Goal: Information Seeking & Learning: Stay updated

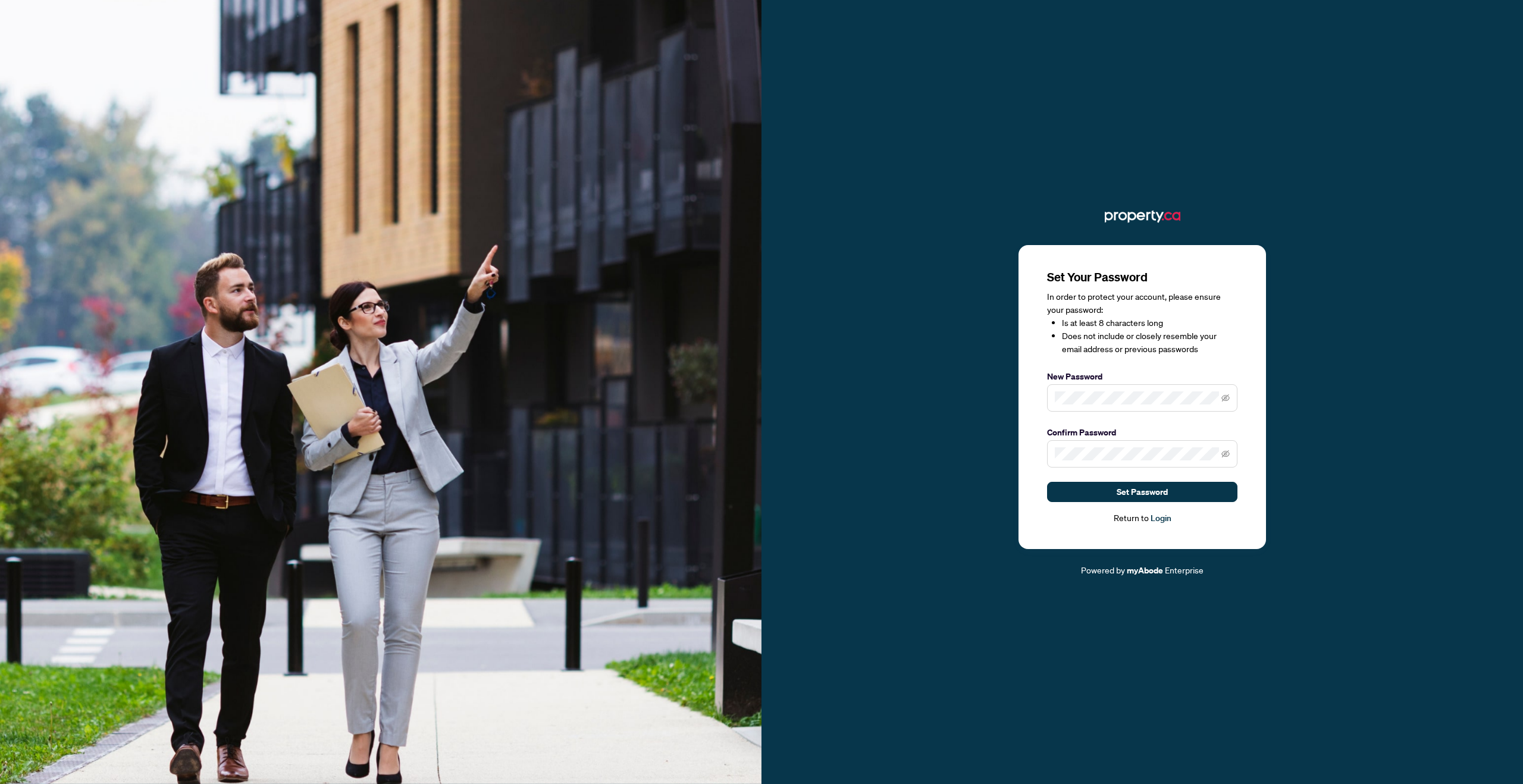
click at [1186, 407] on span at bounding box center [1142, 398] width 191 height 27
click at [1173, 490] on button "Set Password" at bounding box center [1142, 492] width 191 height 20
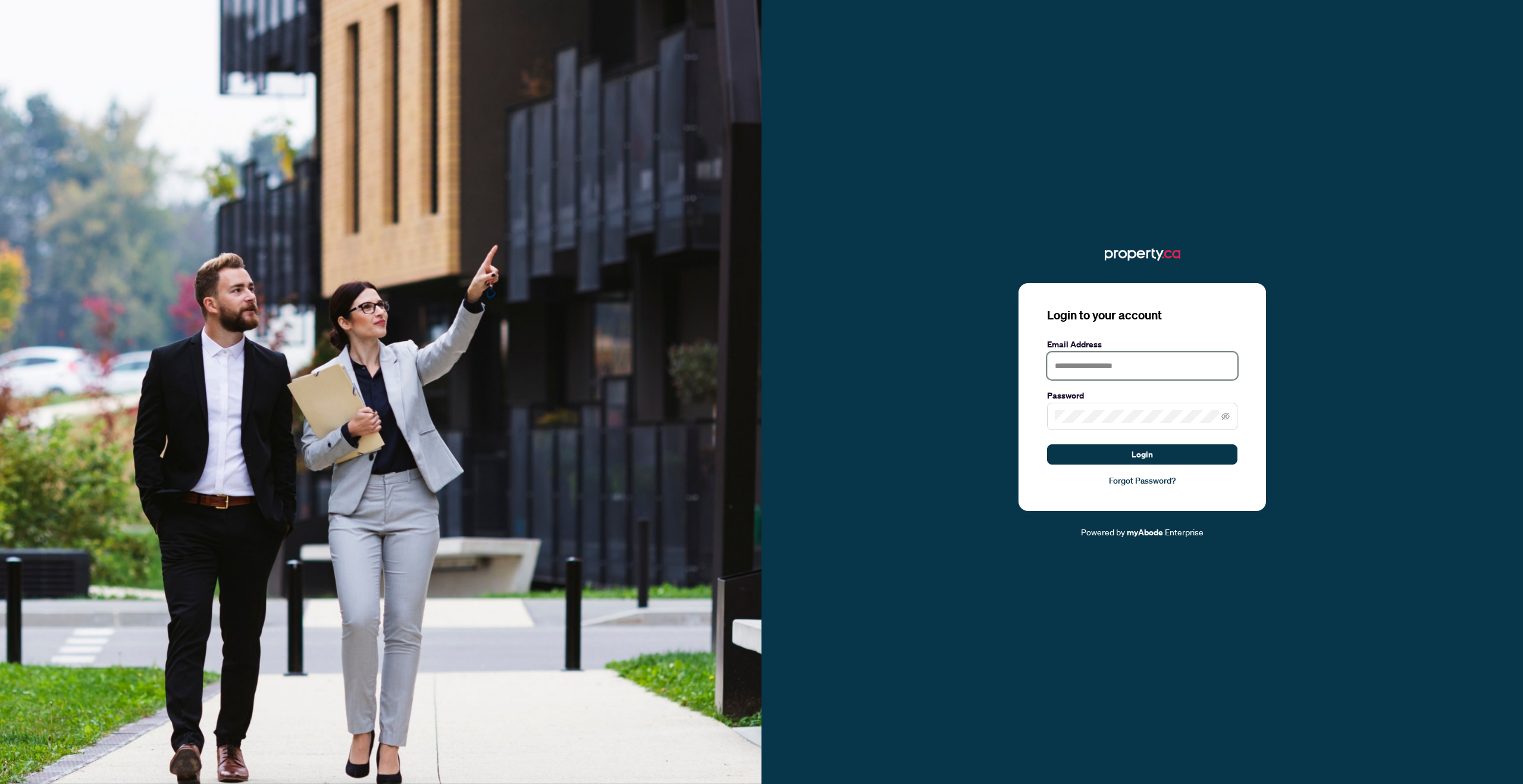
click at [1180, 363] on input "text" at bounding box center [1142, 366] width 191 height 27
type input "**********"
click at [1206, 451] on button "Login" at bounding box center [1142, 455] width 191 height 20
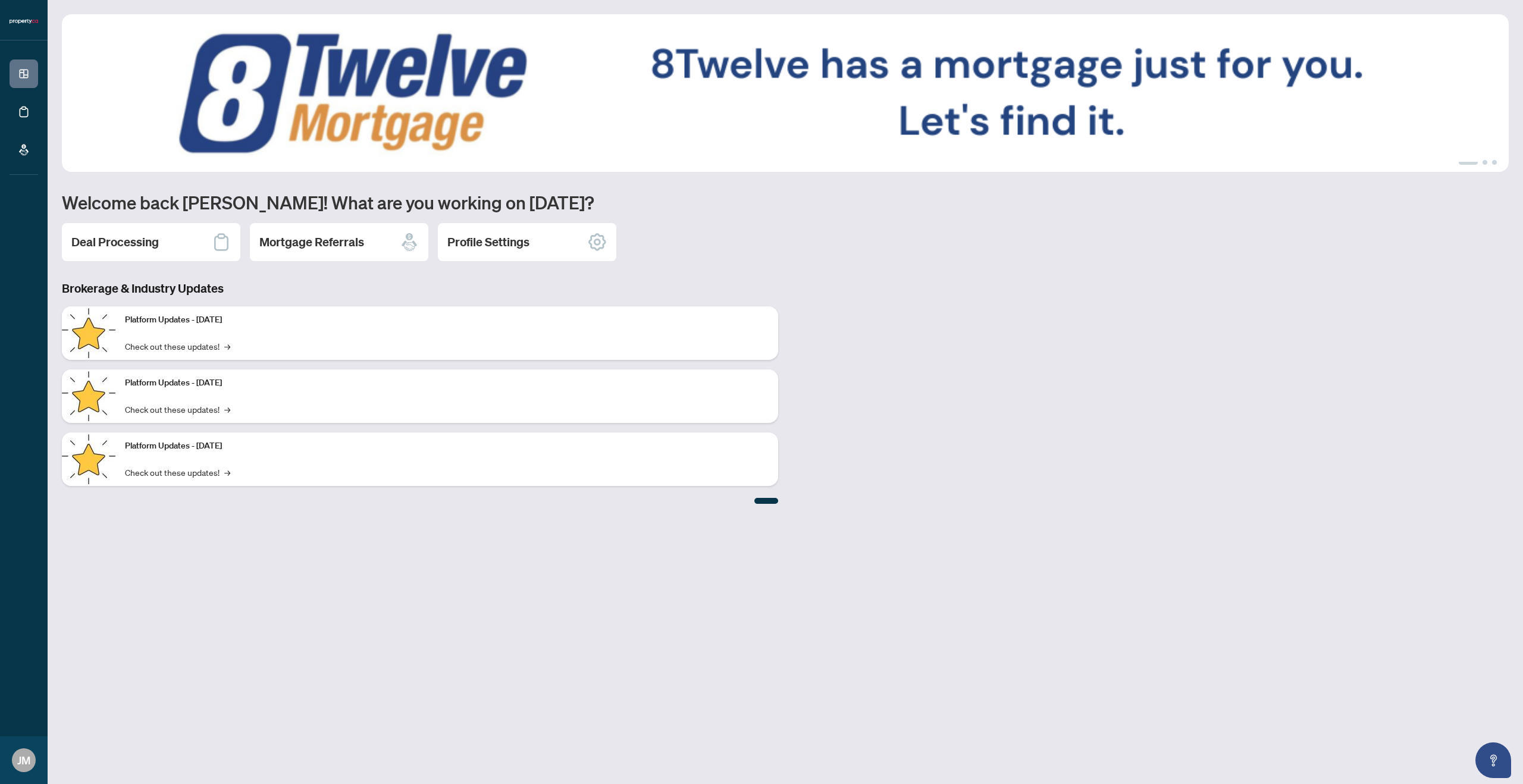
click at [1478, 163] on ul "1 2 3" at bounding box center [785, 162] width 1447 height 5
click at [1495, 161] on button "3" at bounding box center [1494, 162] width 5 height 5
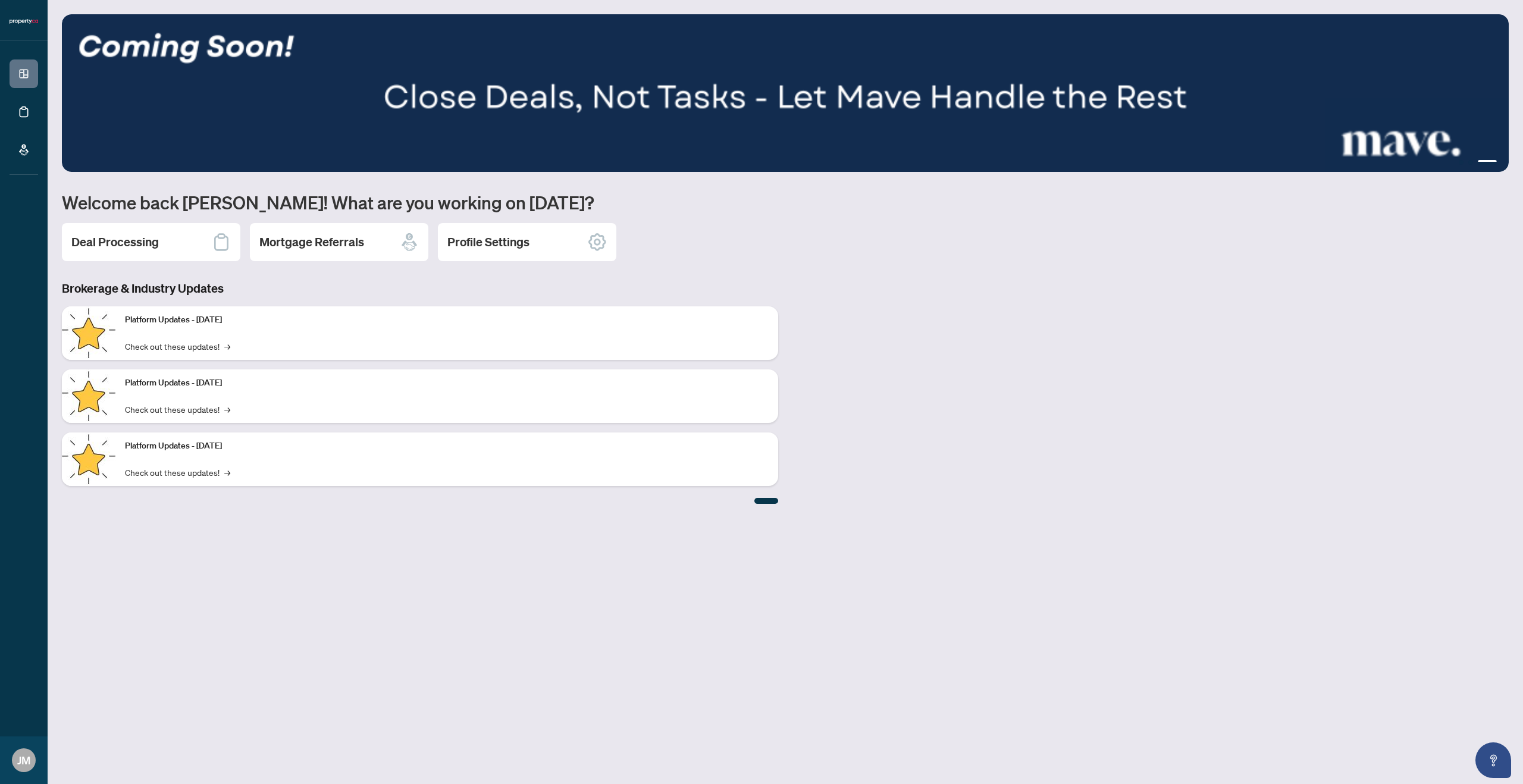
click at [597, 209] on h1 "Welcome back [PERSON_NAME]! What are you working on [DATE]?" at bounding box center [785, 201] width 1447 height 22
click at [154, 249] on h2 "Deal Processing" at bounding box center [115, 242] width 88 height 17
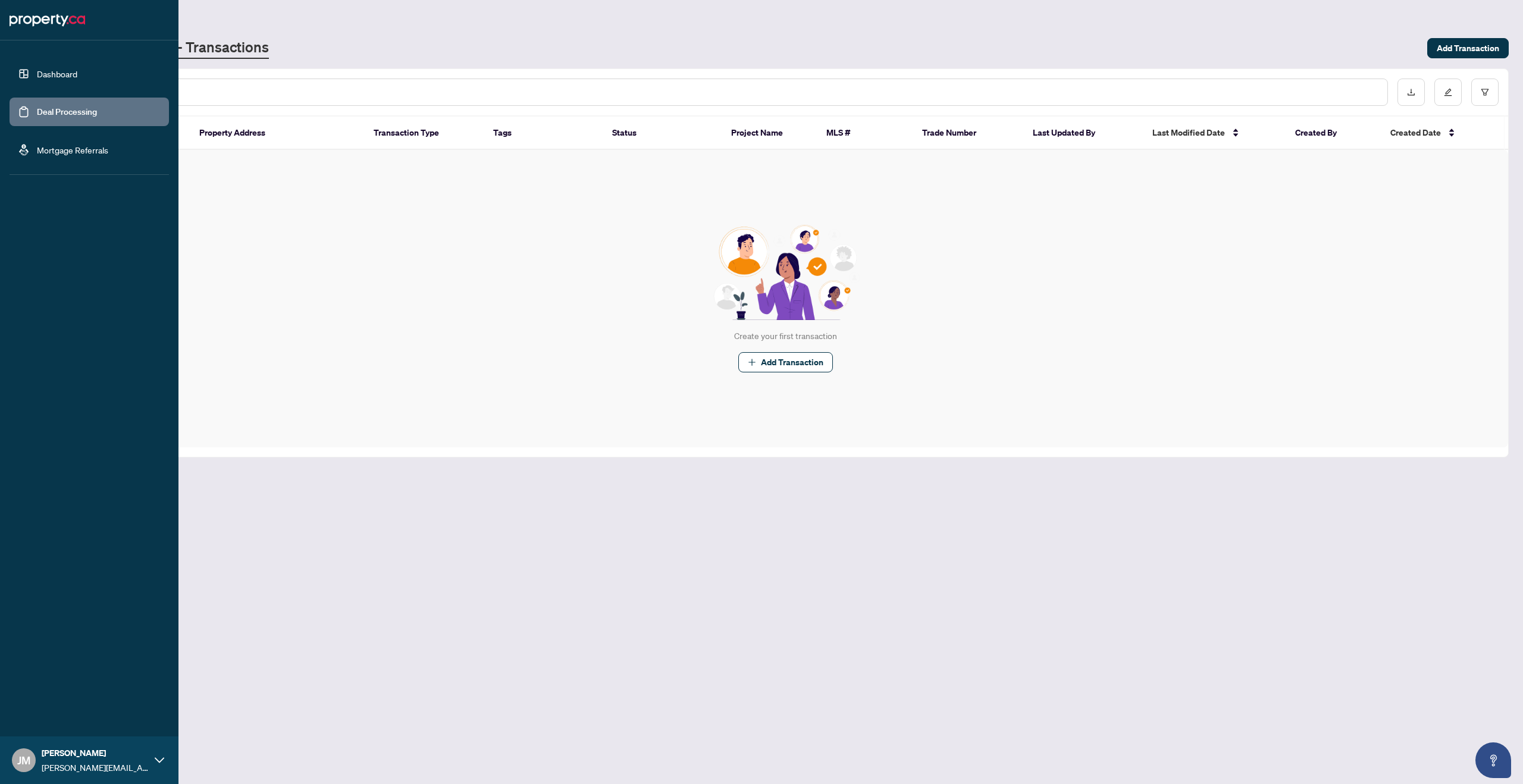
click at [68, 153] on link "Mortgage Referrals" at bounding box center [72, 150] width 71 height 11
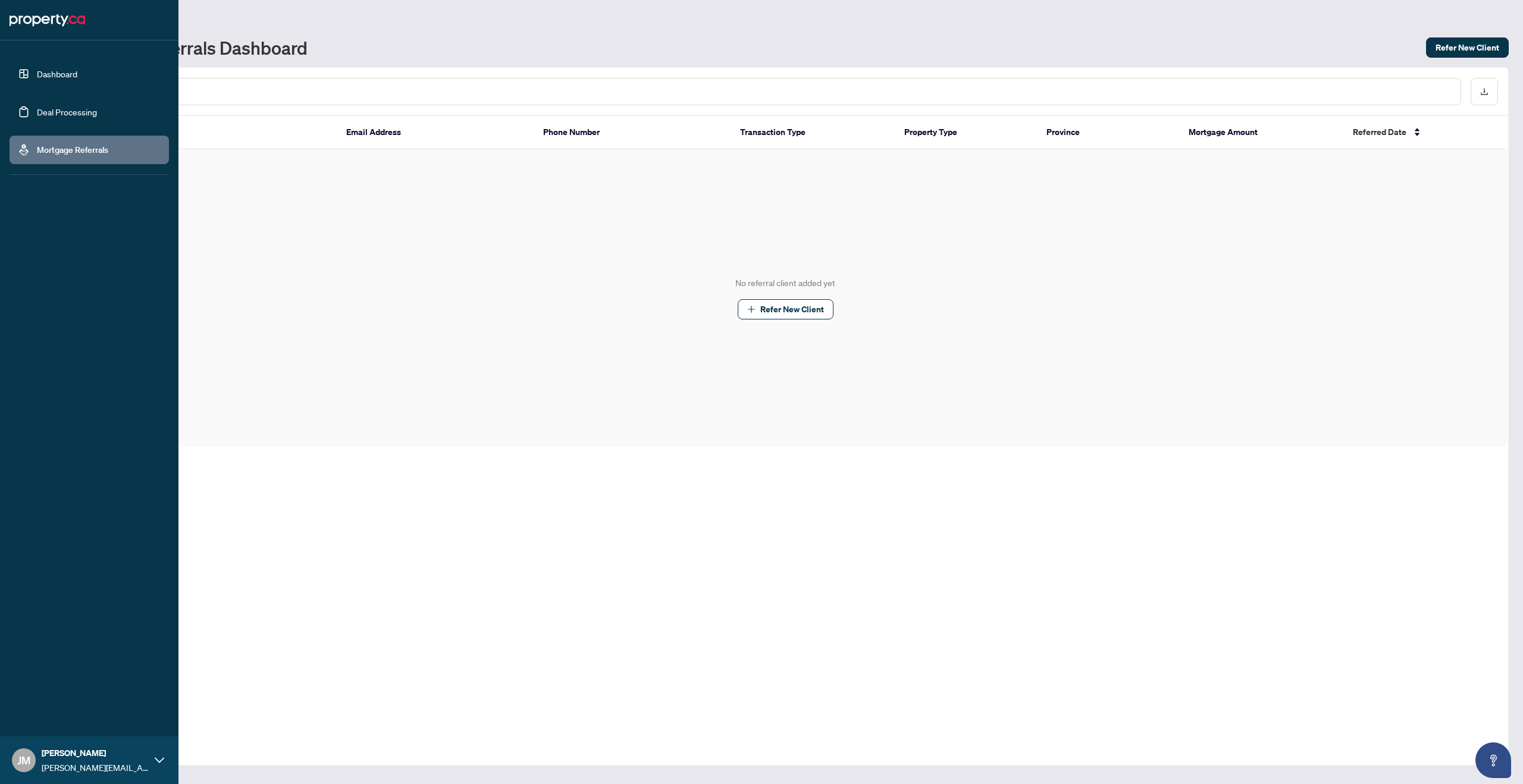
click at [60, 70] on link "Dashboard" at bounding box center [57, 73] width 40 height 11
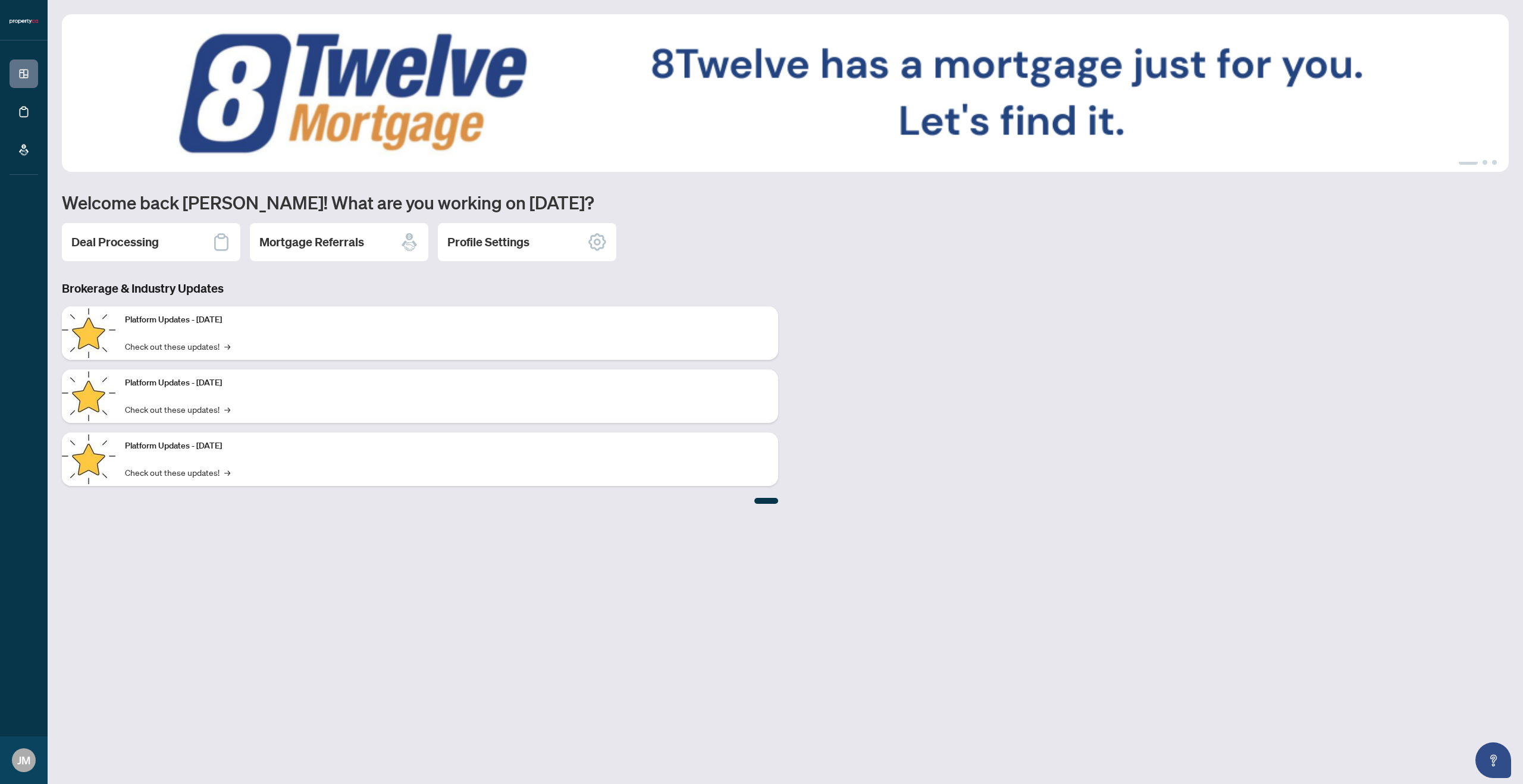
click at [273, 332] on div "Platform Updates - [DATE] Check out these updates! →" at bounding box center [446, 333] width 663 height 53
click at [229, 348] on link "Check out these updates! →" at bounding box center [178, 346] width 105 height 13
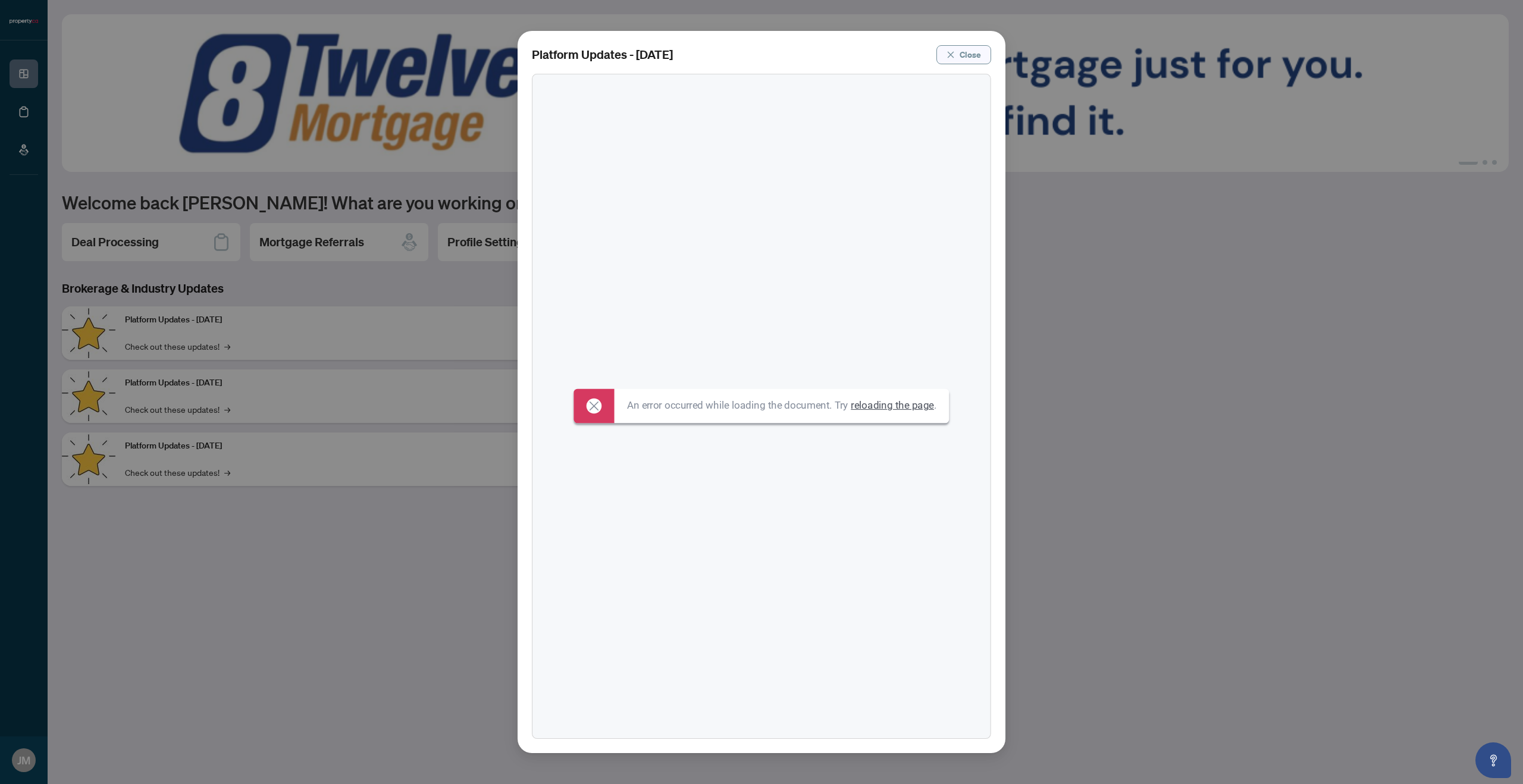
click at [963, 58] on span "Close" at bounding box center [970, 55] width 22 height 19
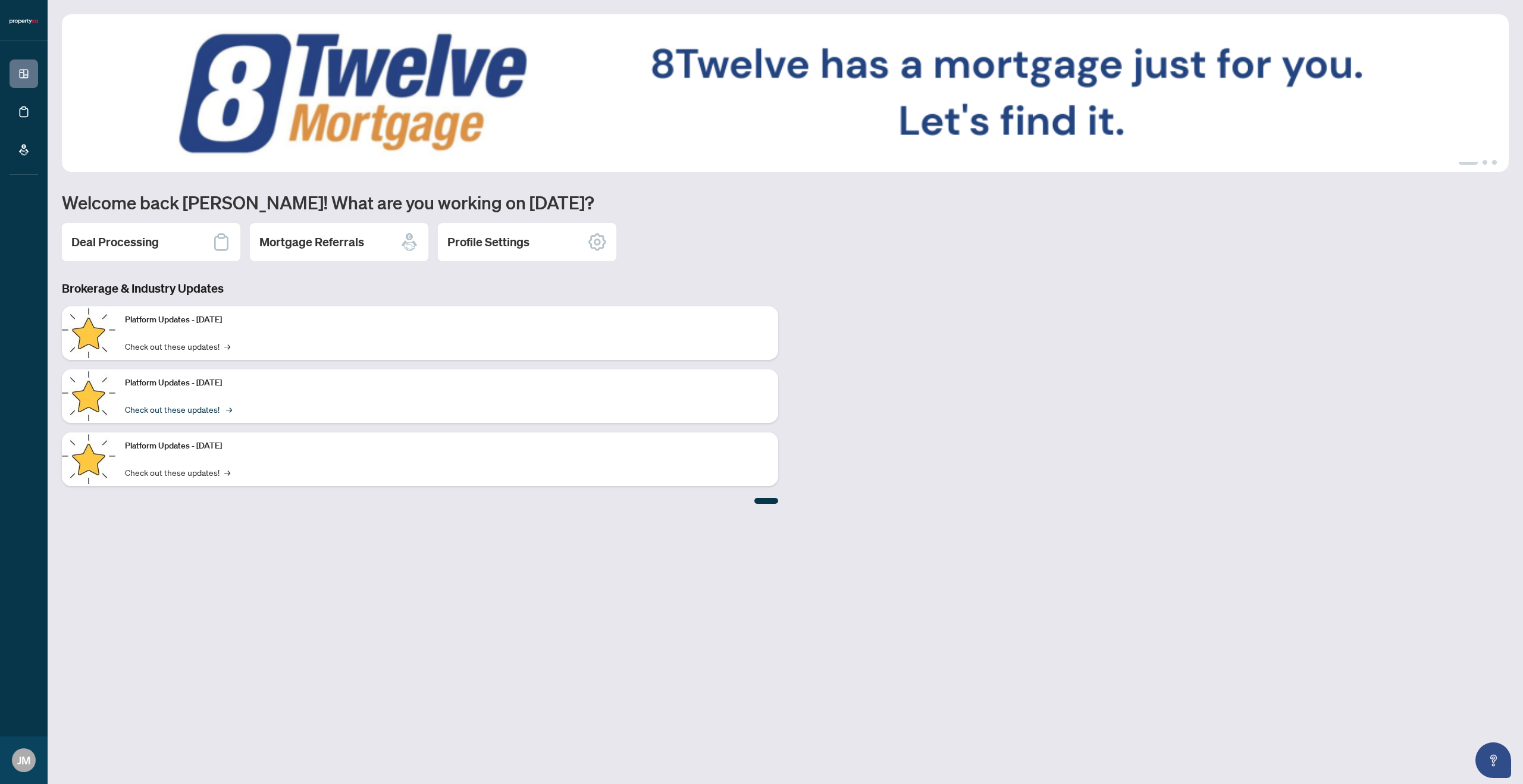
click at [232, 405] on span "→" at bounding box center [229, 409] width 6 height 13
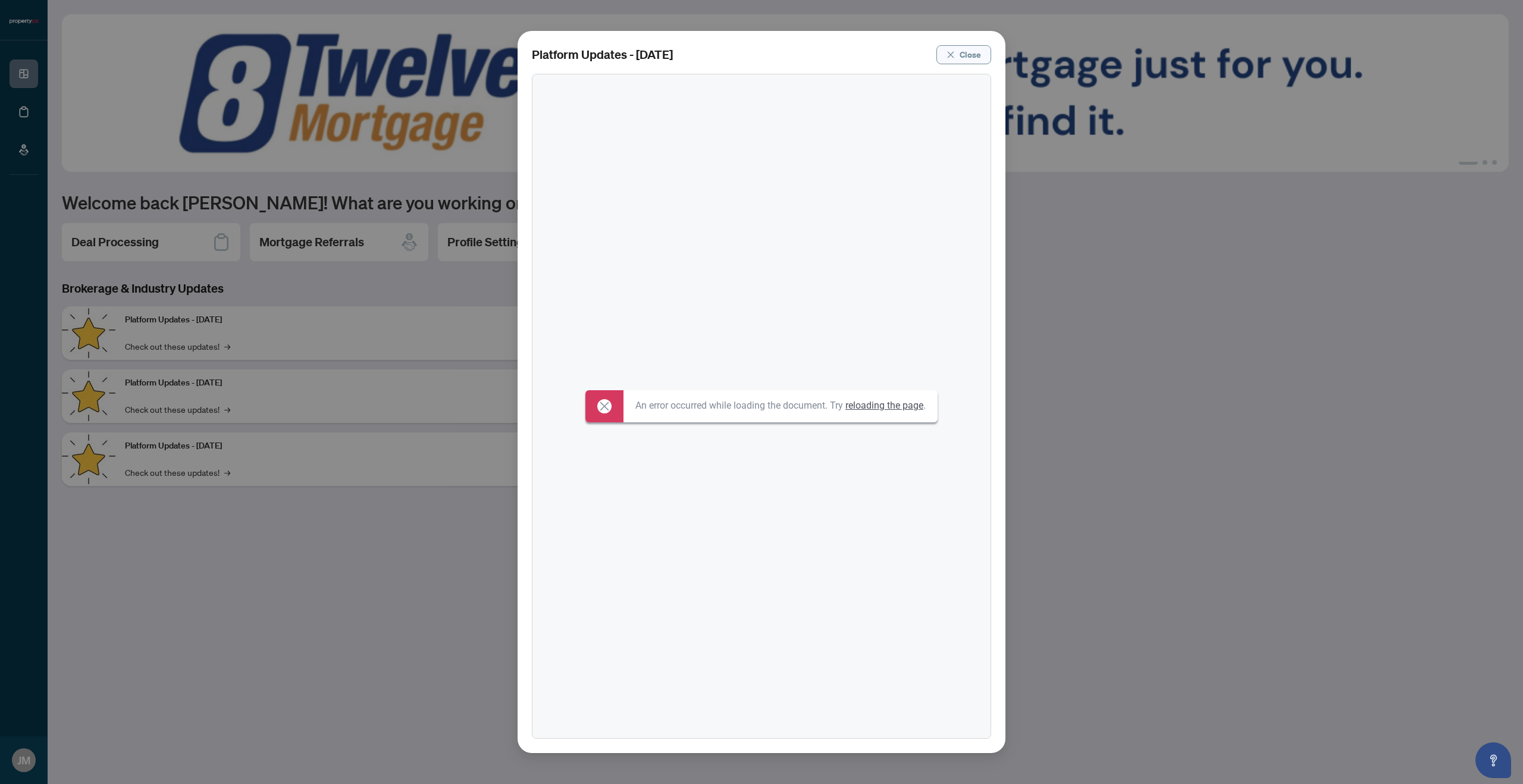
click at [958, 58] on button "Close" at bounding box center [964, 55] width 55 height 19
